Goal: Task Accomplishment & Management: Manage account settings

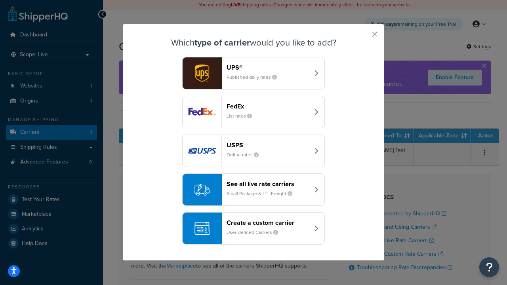
click at [268, 106] on header "FedEx" at bounding box center [268, 107] width 83 height 8
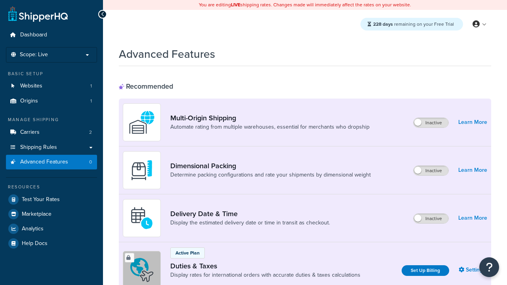
scroll to position [257, 0]
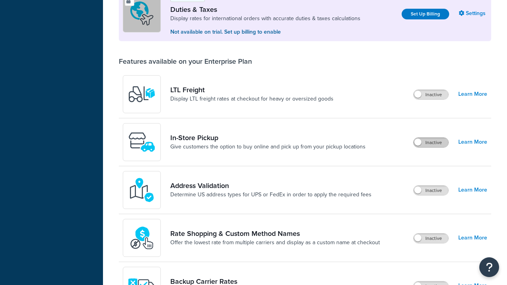
click at [431, 143] on label "Inactive" at bounding box center [431, 143] width 35 height 10
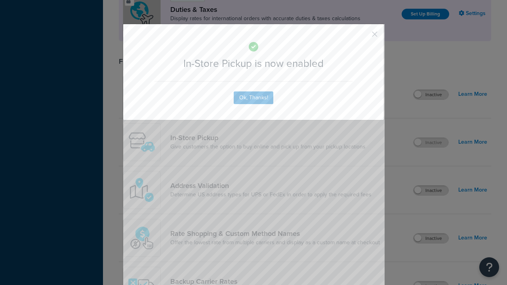
scroll to position [0, 0]
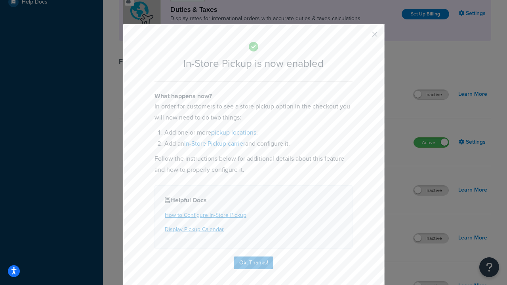
click at [363, 37] on button "button" at bounding box center [363, 37] width 2 height 2
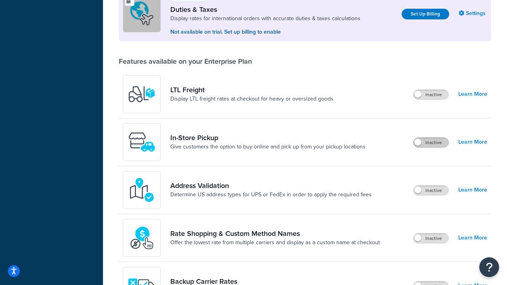
scroll to position [242, 0]
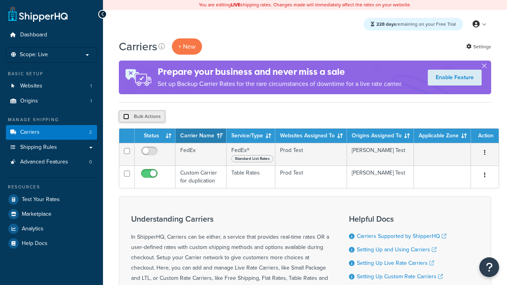
click at [126, 117] on input "checkbox" at bounding box center [126, 117] width 6 height 6
checkbox input "true"
click at [213, 117] on button "Delete" at bounding box center [211, 117] width 27 height 12
